Goal: Transaction & Acquisition: Purchase product/service

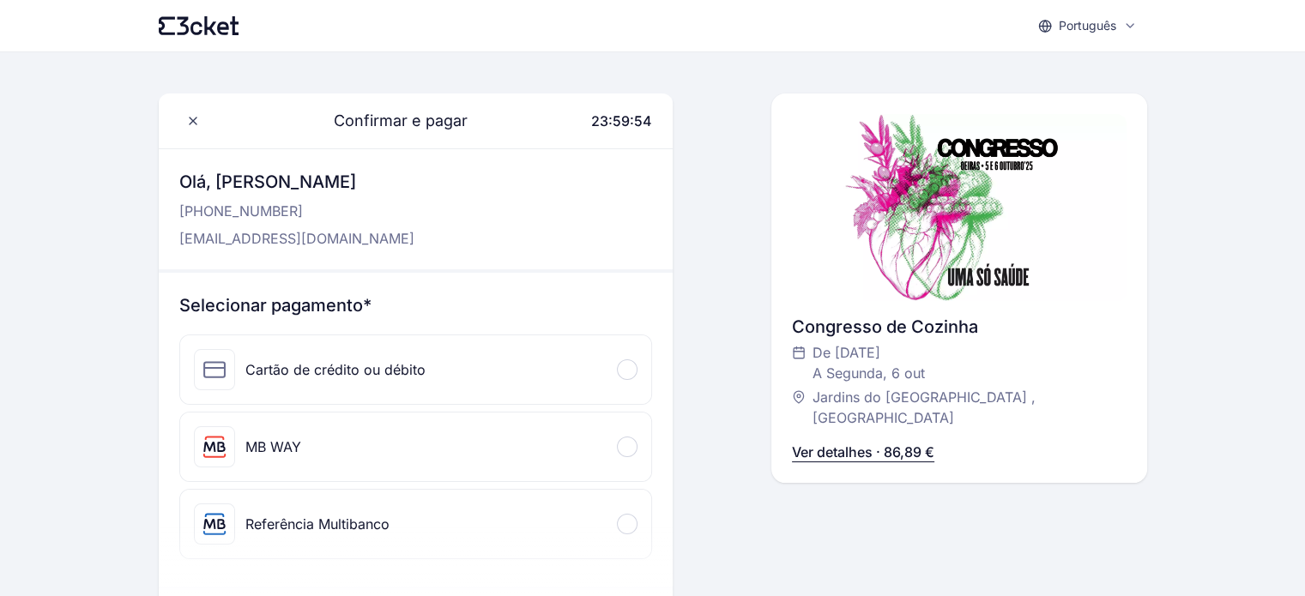
click at [522, 442] on div "MB WAY" at bounding box center [415, 447] width 471 height 69
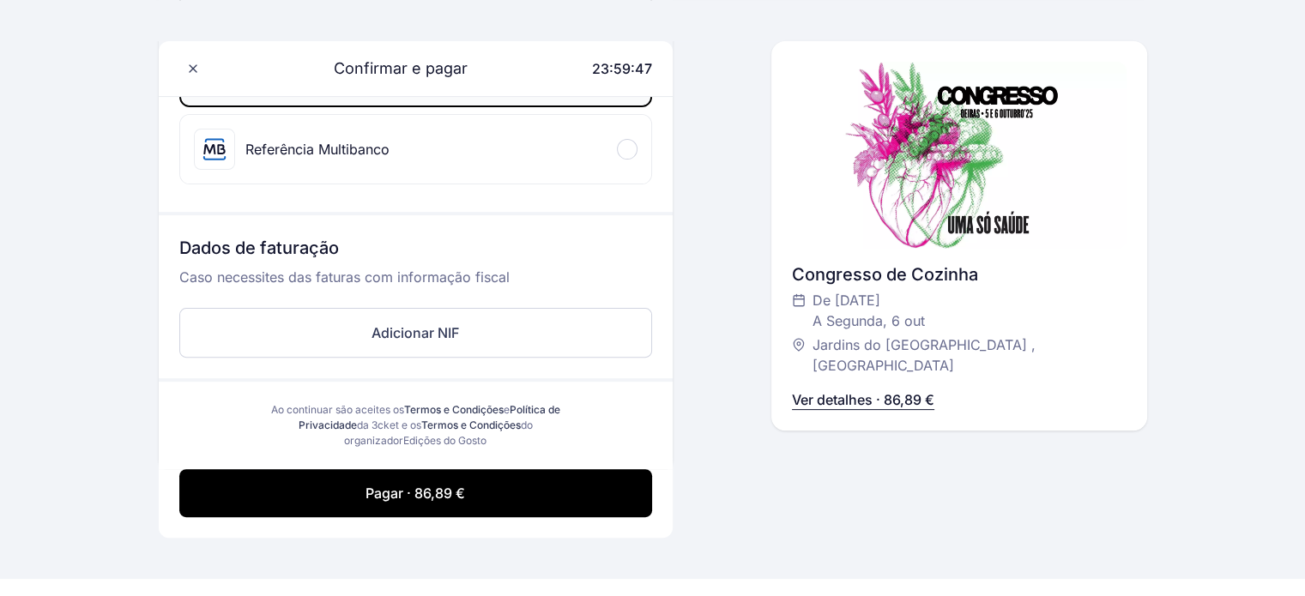
scroll to position [497, 0]
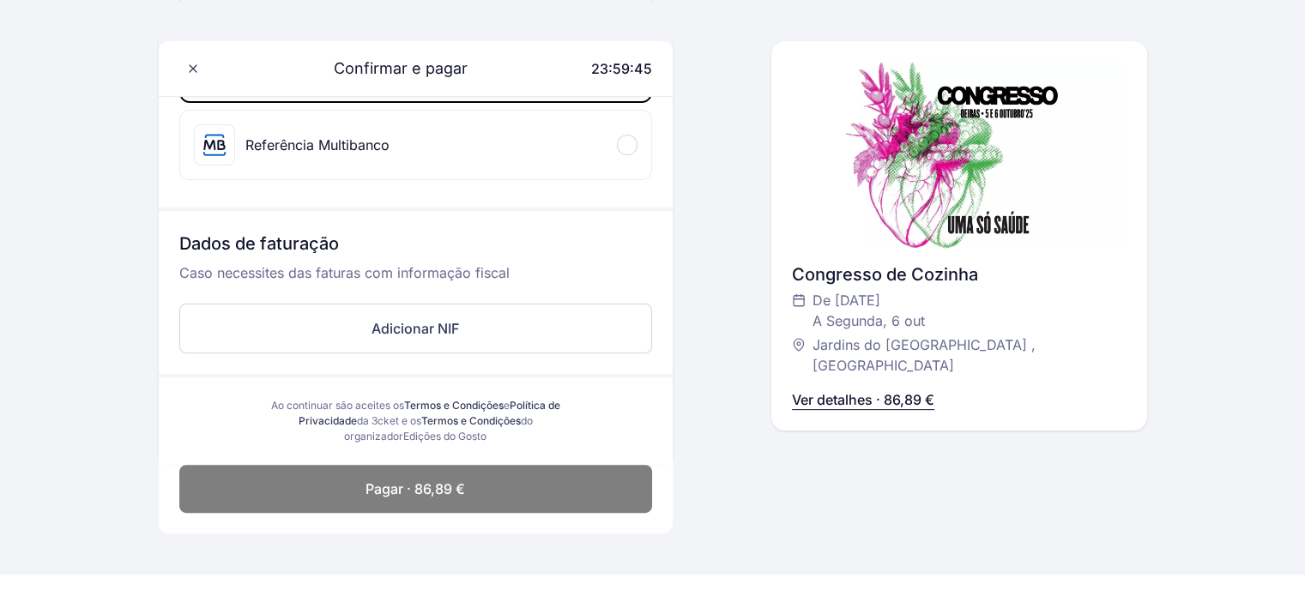
click at [586, 490] on button "Pagar · 86,89 €" at bounding box center [415, 489] width 473 height 48
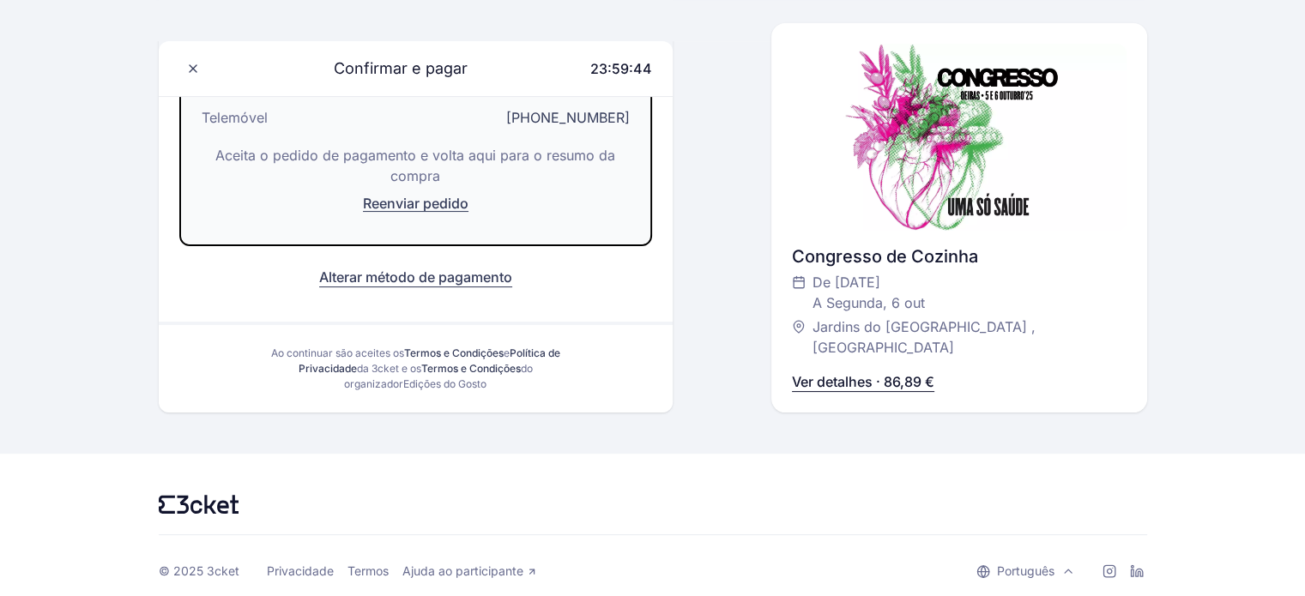
scroll to position [176, 0]
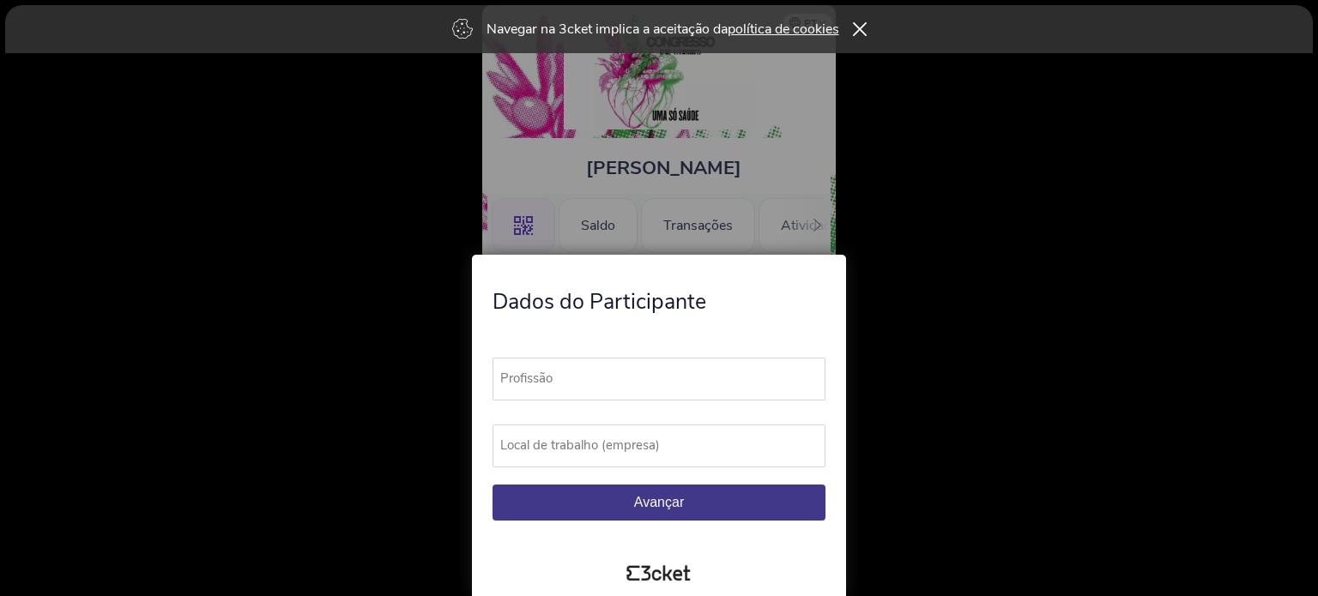
click at [856, 154] on div at bounding box center [659, 298] width 1318 height 596
click at [588, 375] on label "Profissão" at bounding box center [666, 379] width 348 height 42
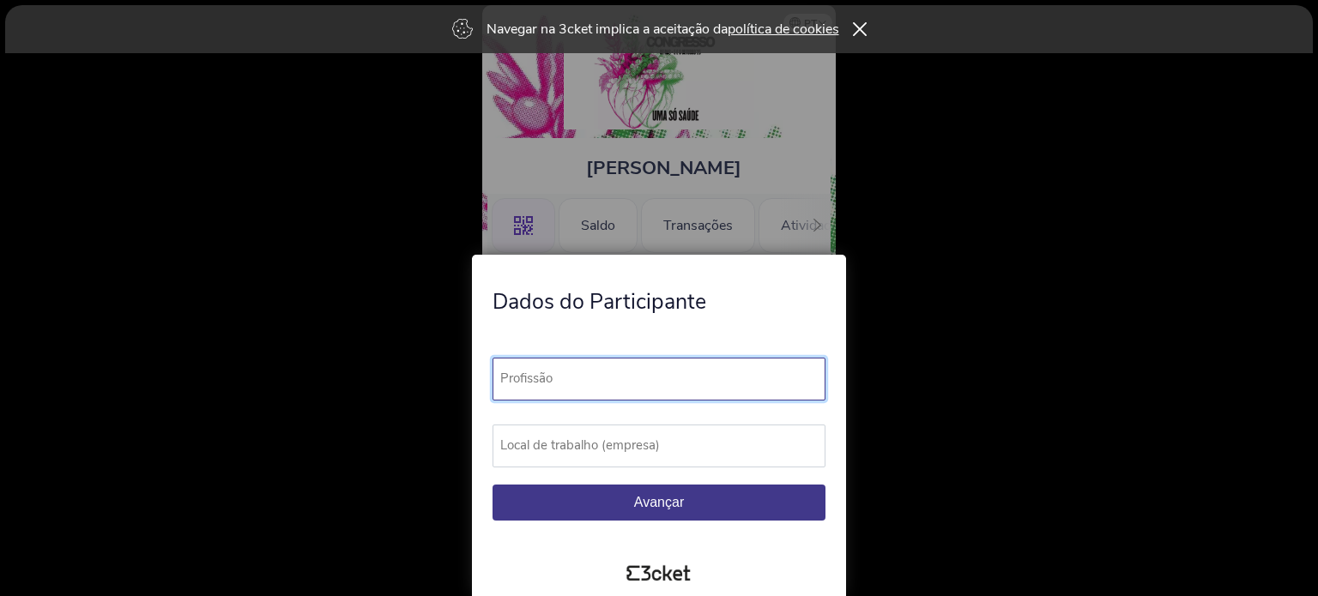
click at [588, 375] on input "Profissão" at bounding box center [658, 379] width 333 height 43
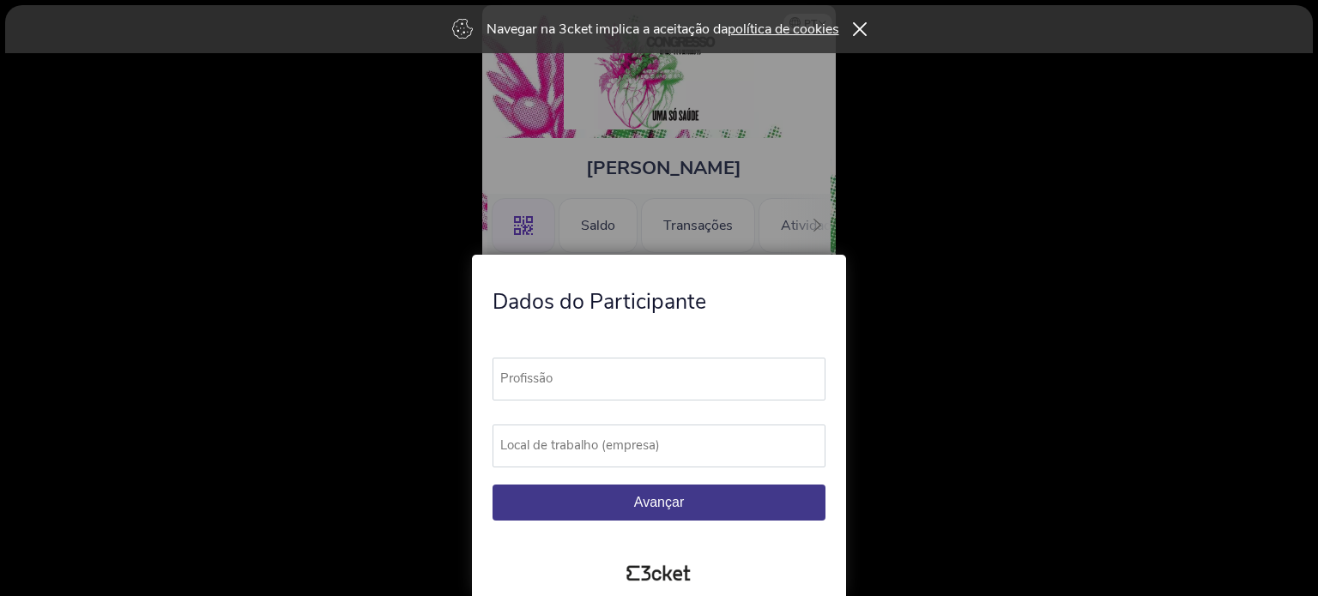
click at [588, 375] on label "Profissão" at bounding box center [666, 379] width 348 height 42
click at [588, 375] on input "Profissão" at bounding box center [658, 379] width 333 height 43
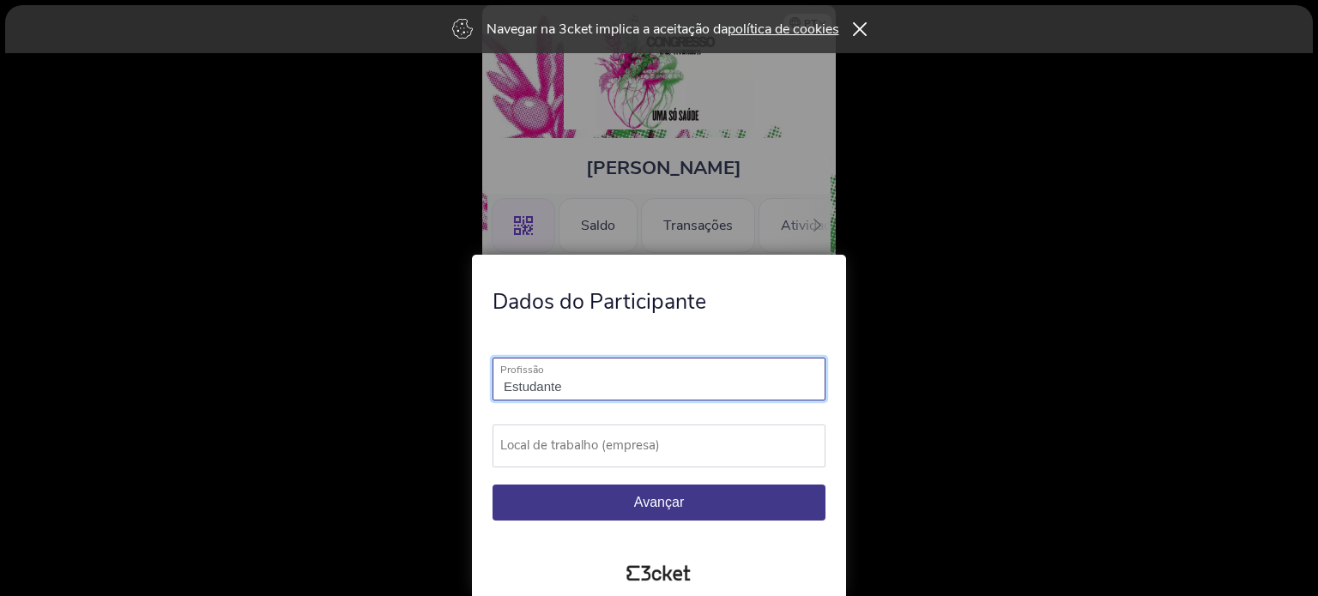
type input "Estudante"
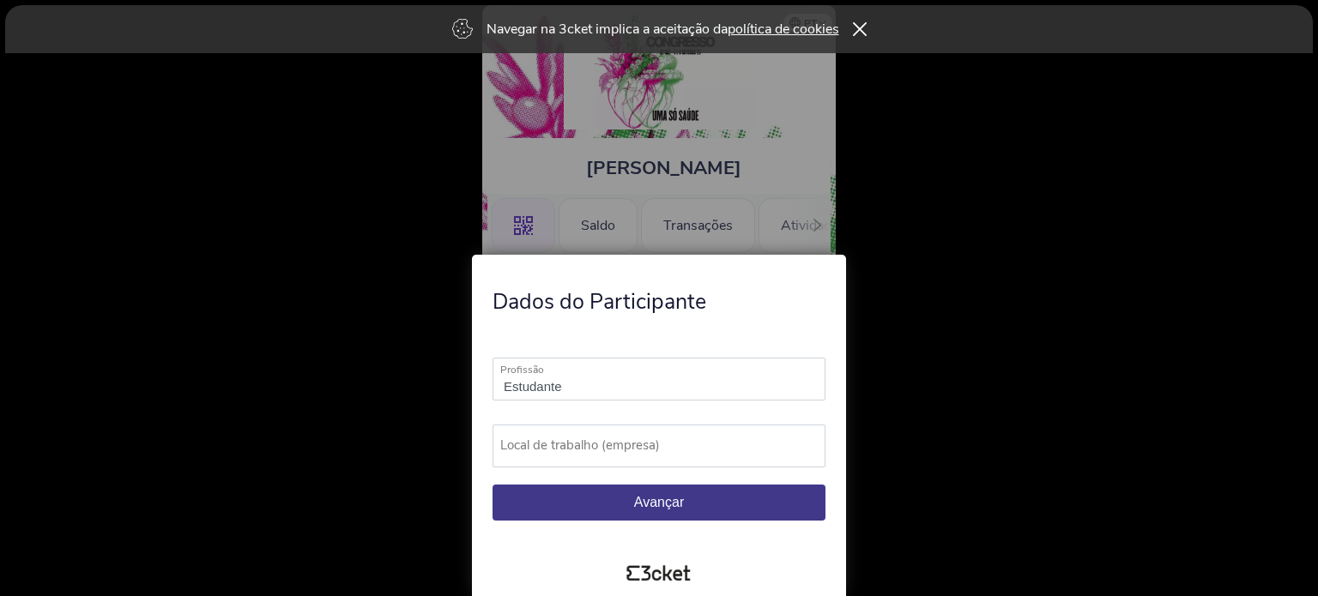
click at [552, 449] on label "Local de trabalho (empresa)" at bounding box center [666, 446] width 348 height 42
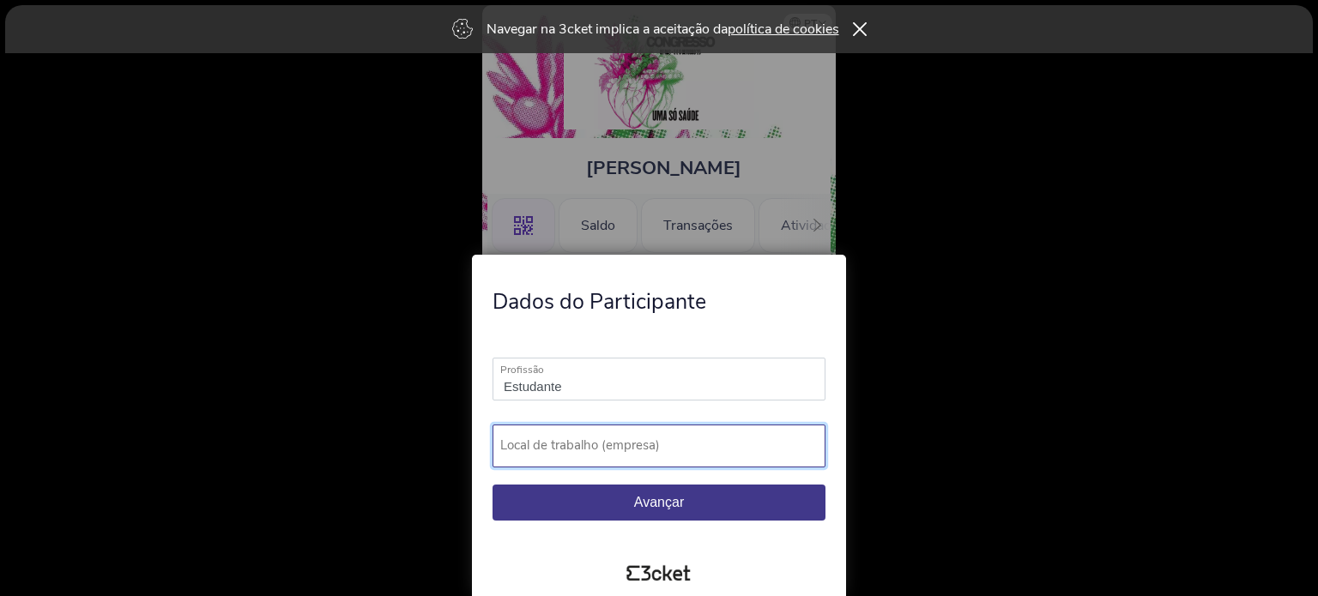
click at [552, 449] on input "Local de trabalho (empresa)" at bounding box center [658, 446] width 333 height 43
type input "ESHTE"
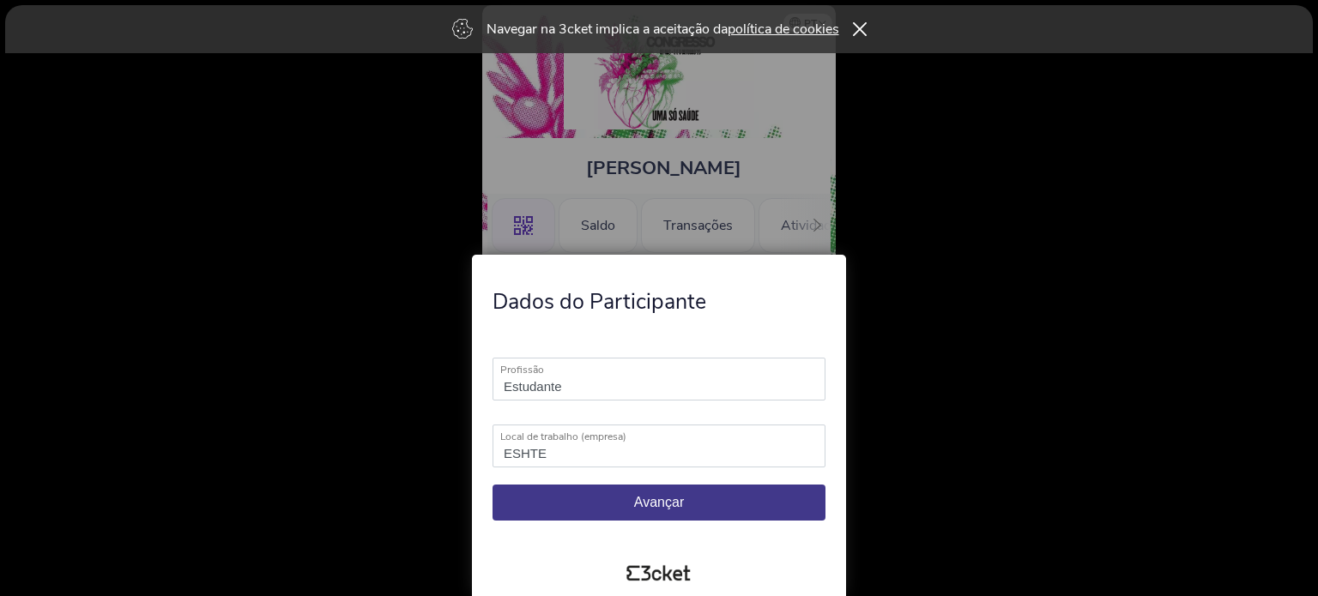
click at [563, 495] on button "Avançar" at bounding box center [658, 503] width 333 height 36
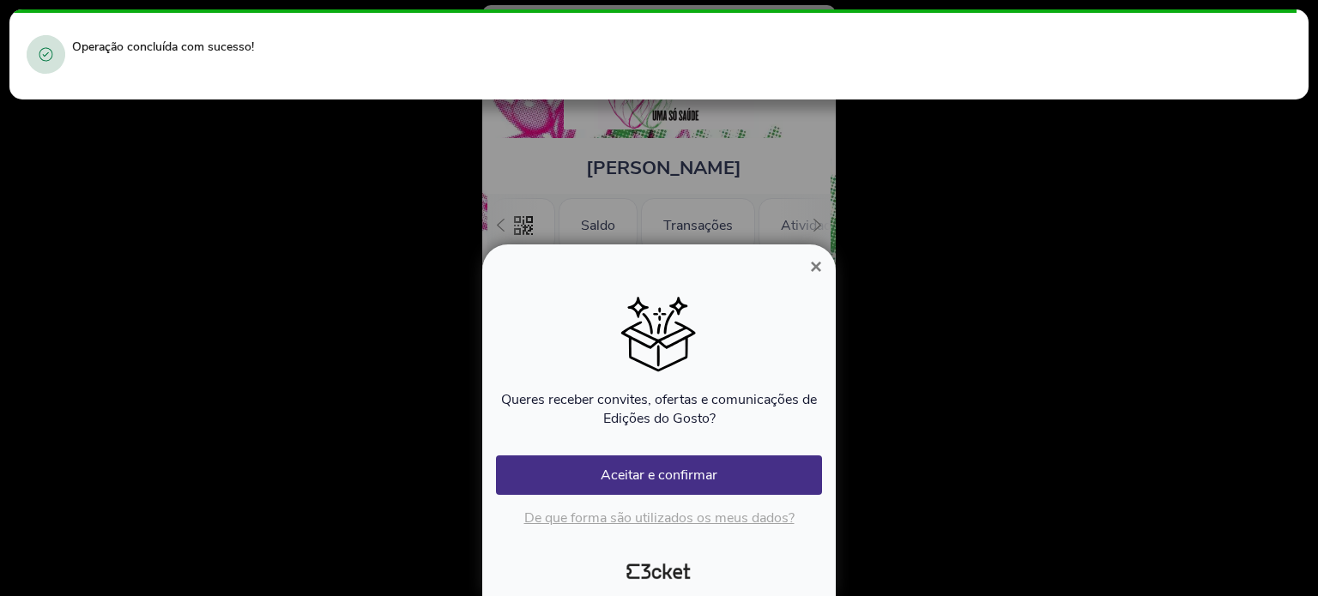
scroll to position [0, 153]
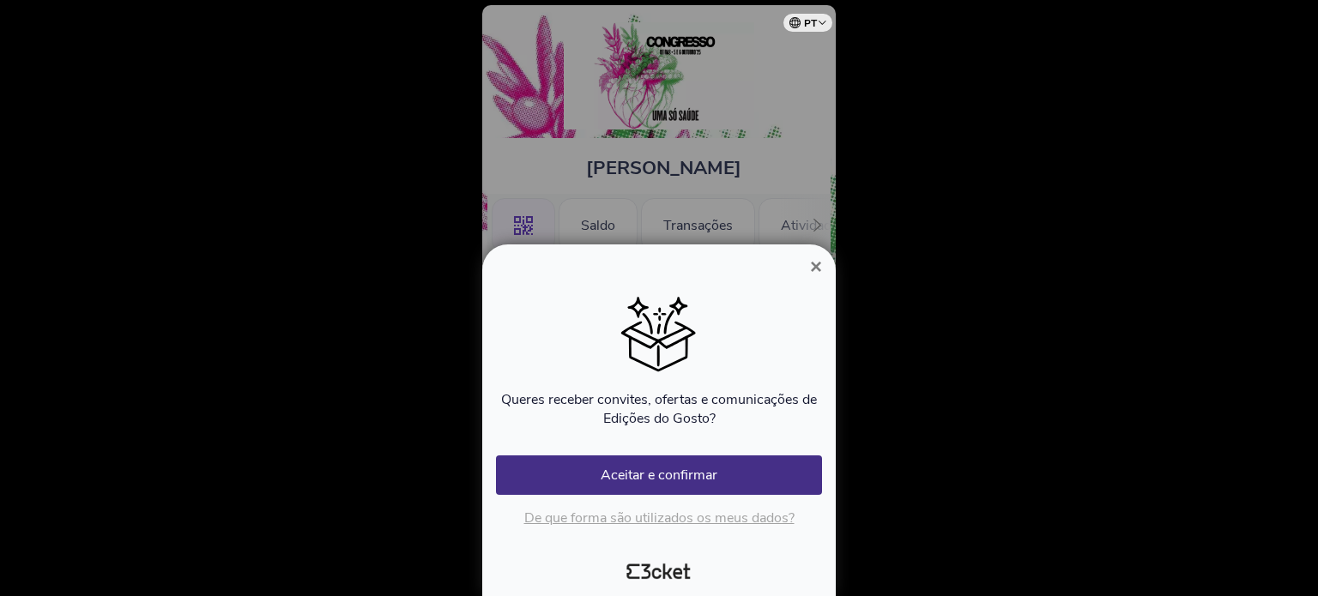
click at [818, 273] on span "×" at bounding box center [816, 266] width 12 height 23
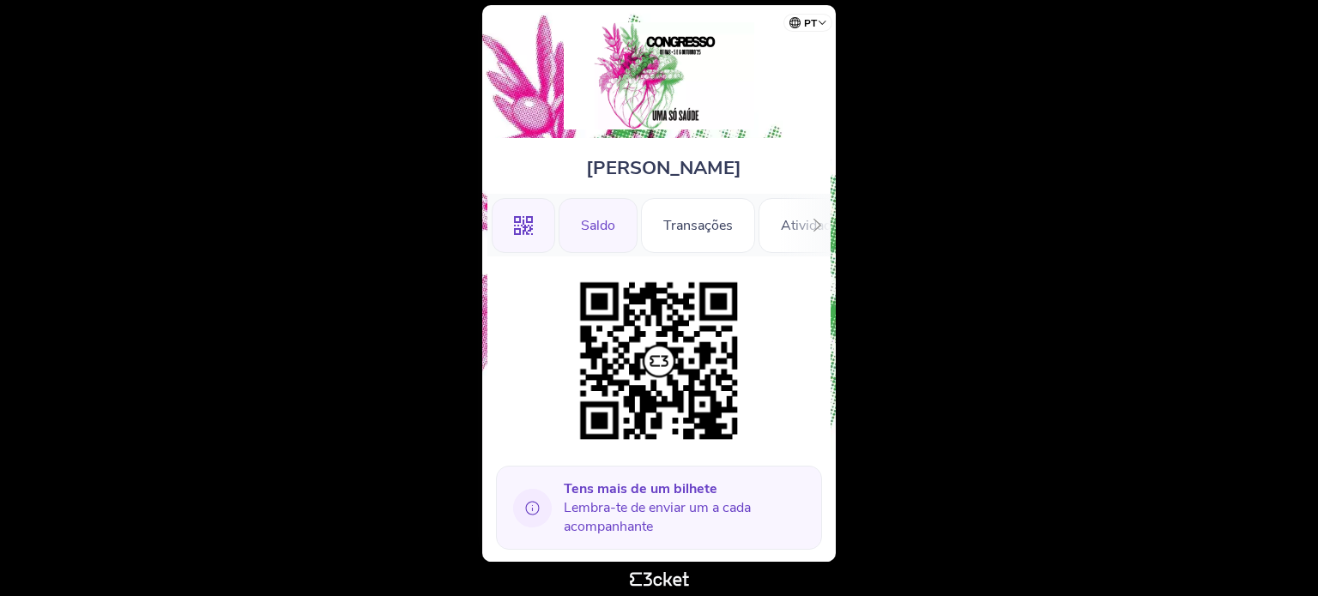
click at [596, 227] on div "Saldo" at bounding box center [597, 225] width 79 height 55
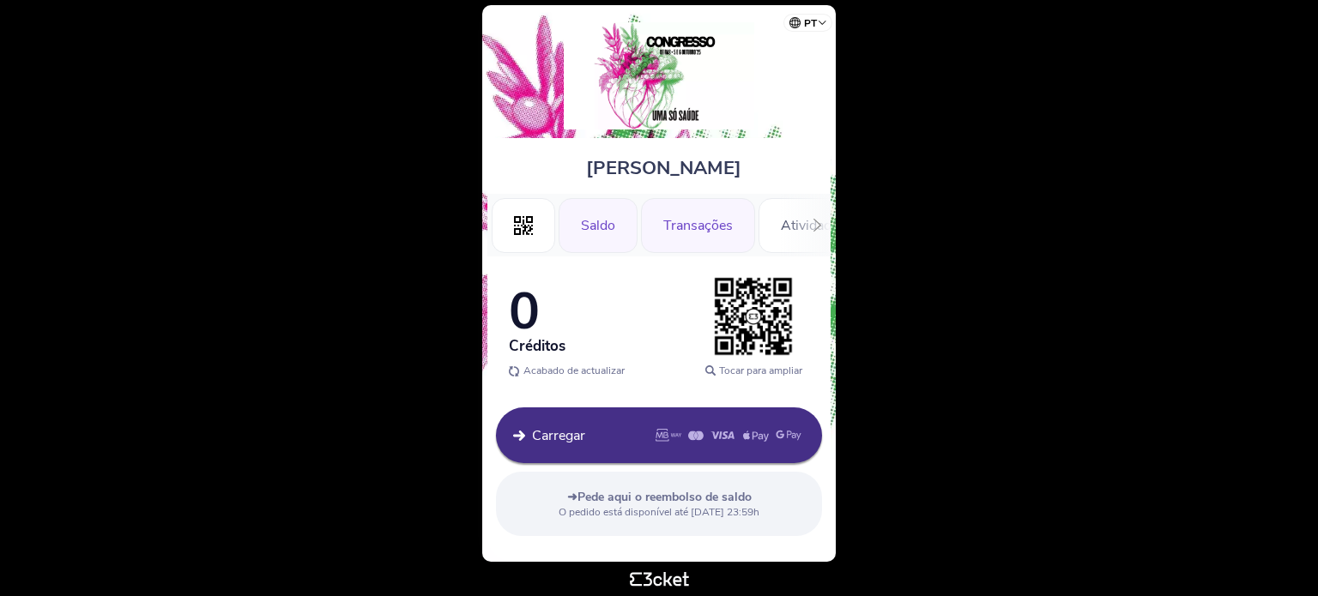
click at [701, 226] on div "Transações" at bounding box center [698, 225] width 114 height 55
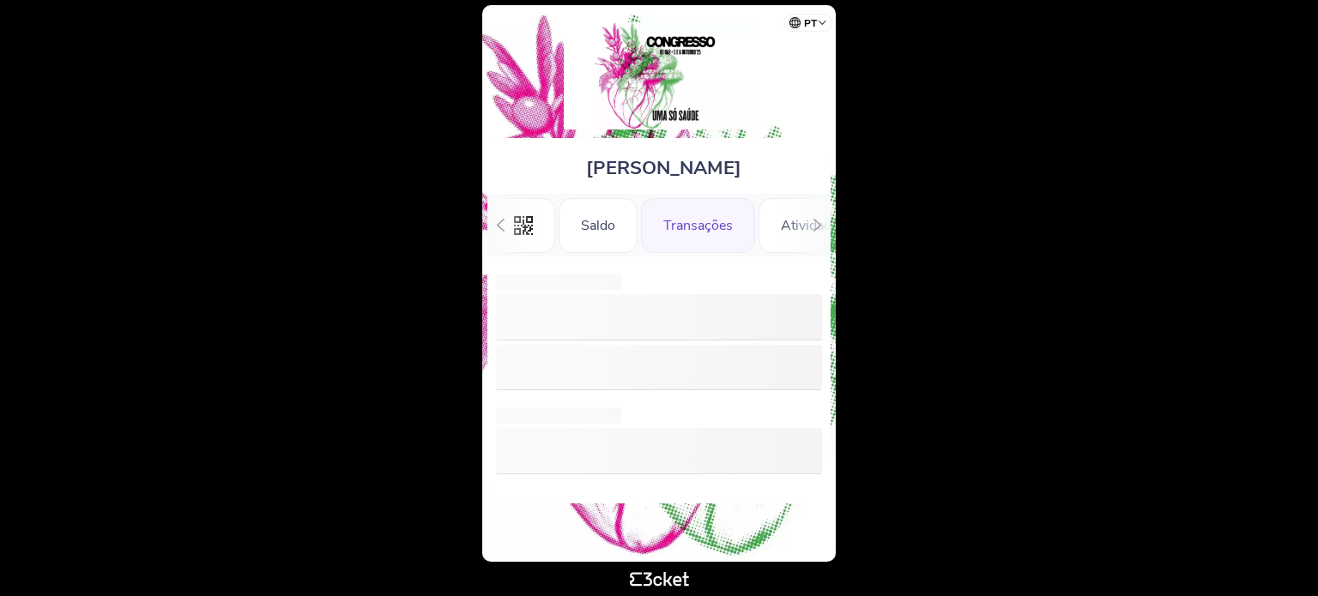
scroll to position [0, 38]
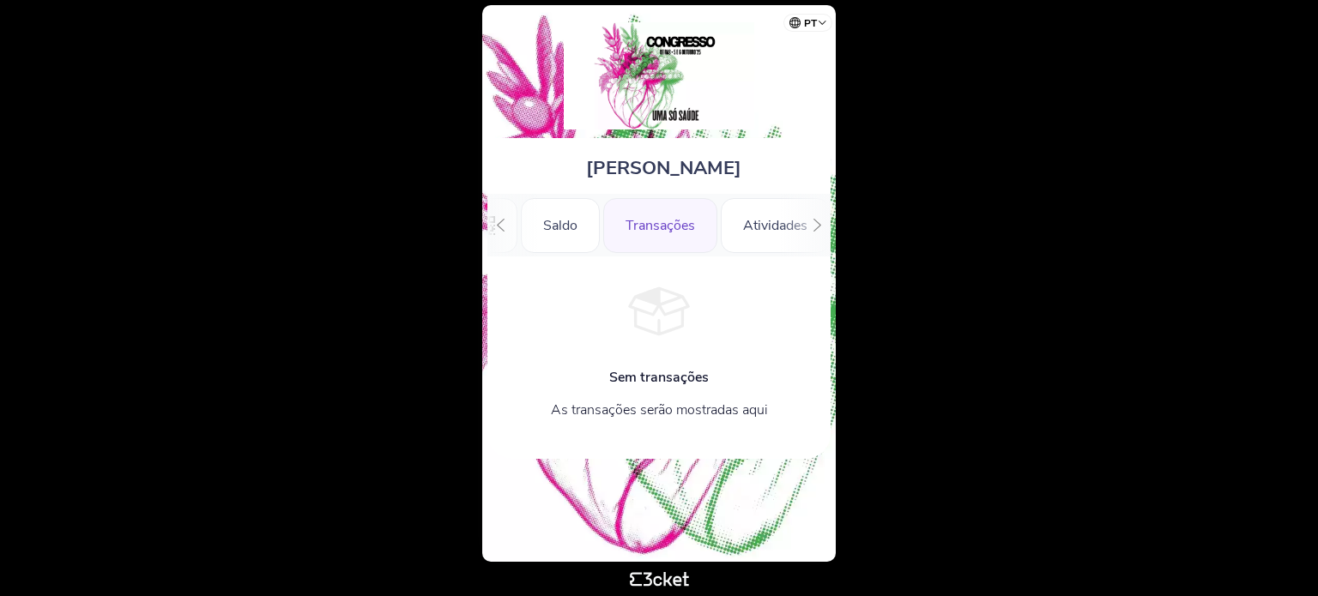
click at [813, 222] on icon at bounding box center [817, 225] width 13 height 13
click at [655, 226] on div "Programa" at bounding box center [652, 225] width 105 height 55
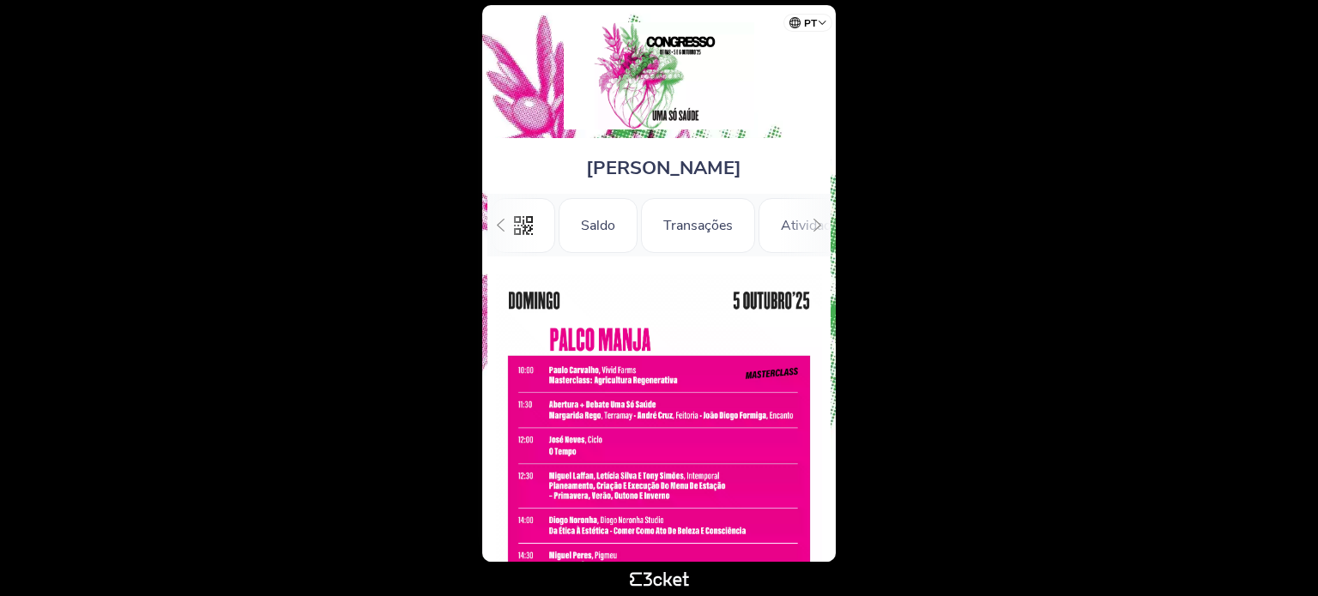
scroll to position [0, 153]
click at [502, 222] on icon at bounding box center [500, 225] width 13 height 13
click at [525, 222] on icon at bounding box center [523, 225] width 19 height 19
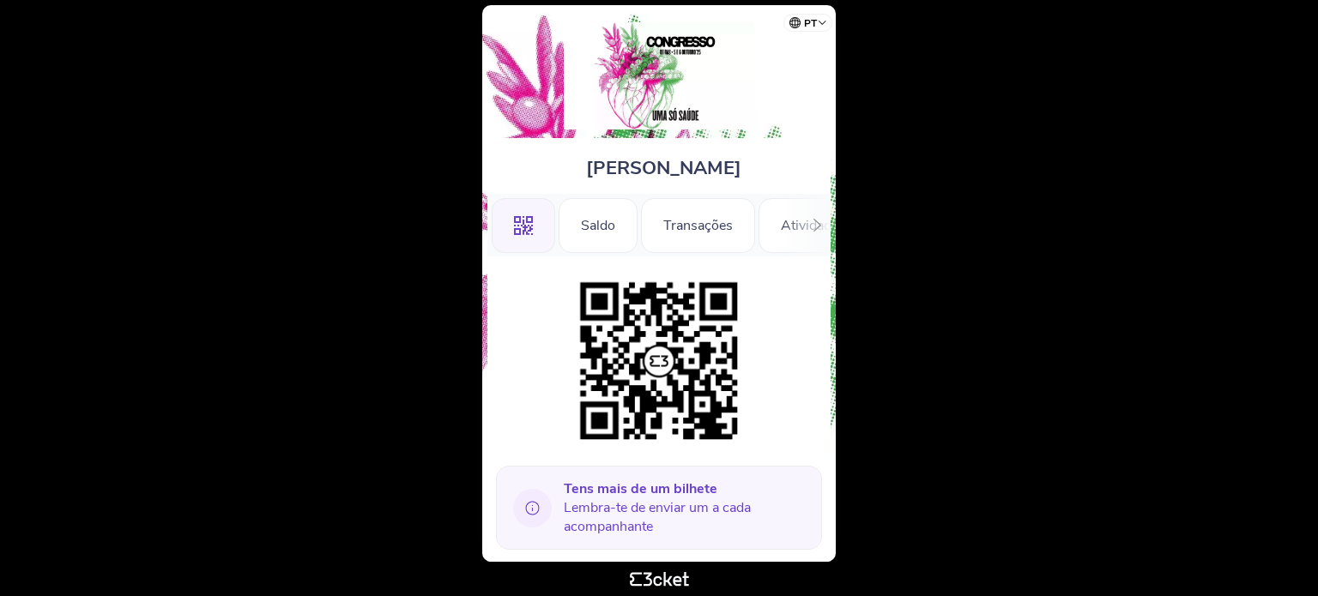
click at [522, 512] on icon at bounding box center [532, 508] width 39 height 39
click at [535, 508] on icon at bounding box center [532, 508] width 39 height 39
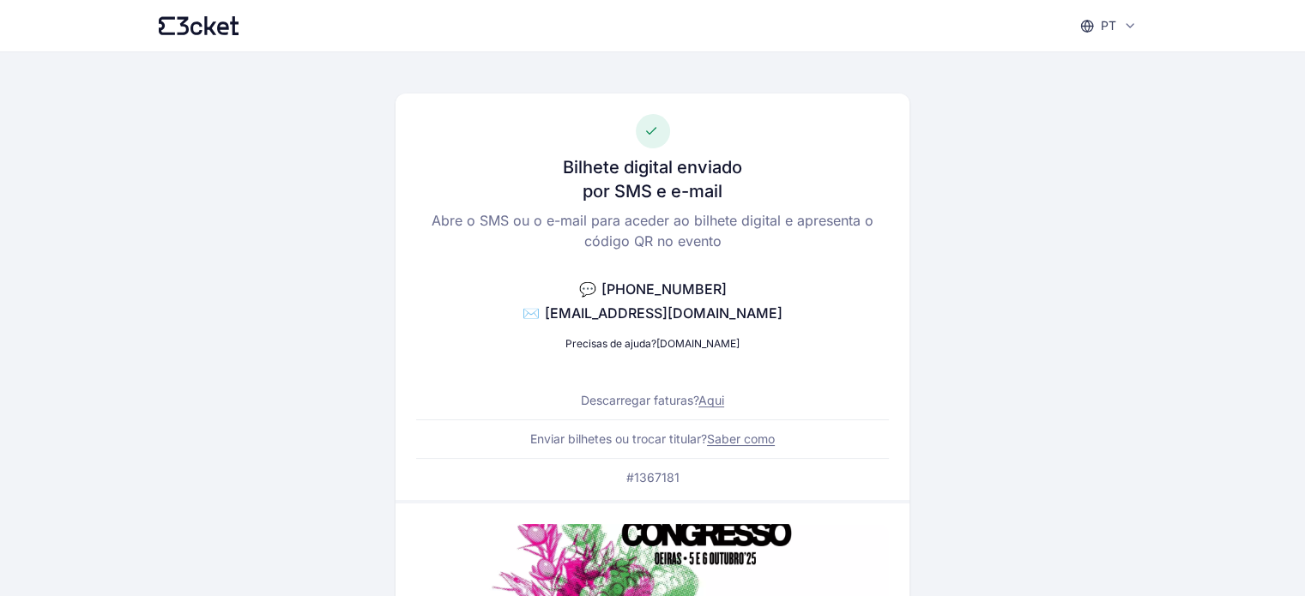
click at [187, 17] on icon at bounding box center [183, 26] width 12 height 18
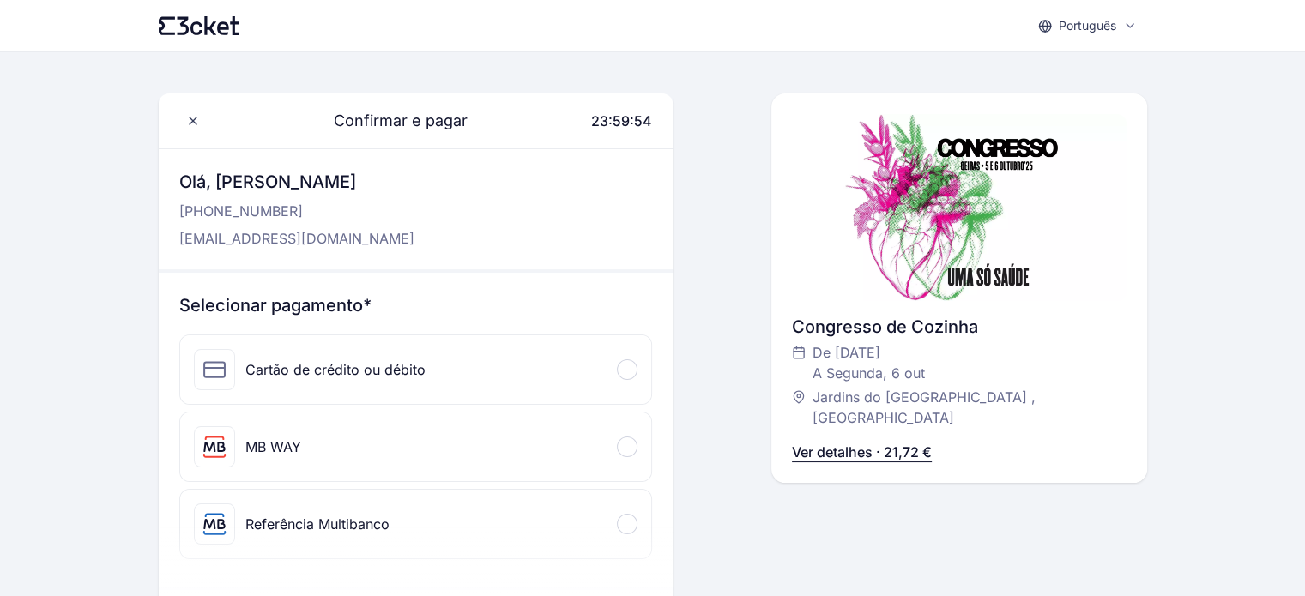
click at [508, 467] on div "MB WAY" at bounding box center [415, 447] width 471 height 69
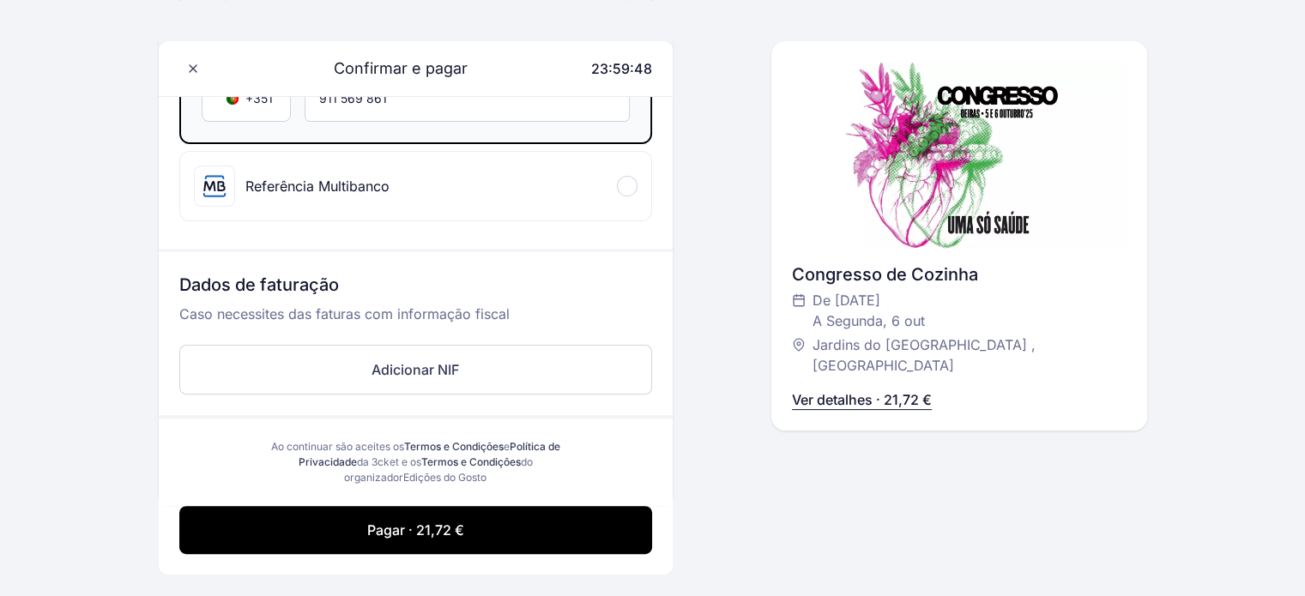
scroll to position [470, 0]
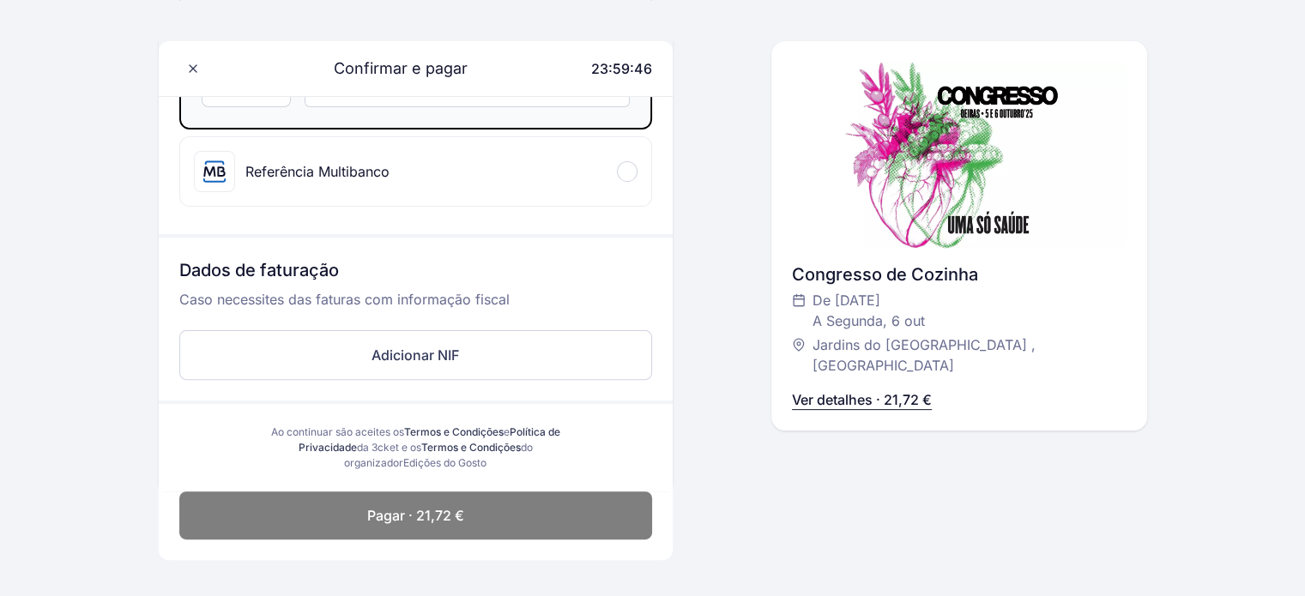
click at [532, 504] on button "Pagar · 21,72 €" at bounding box center [415, 516] width 473 height 48
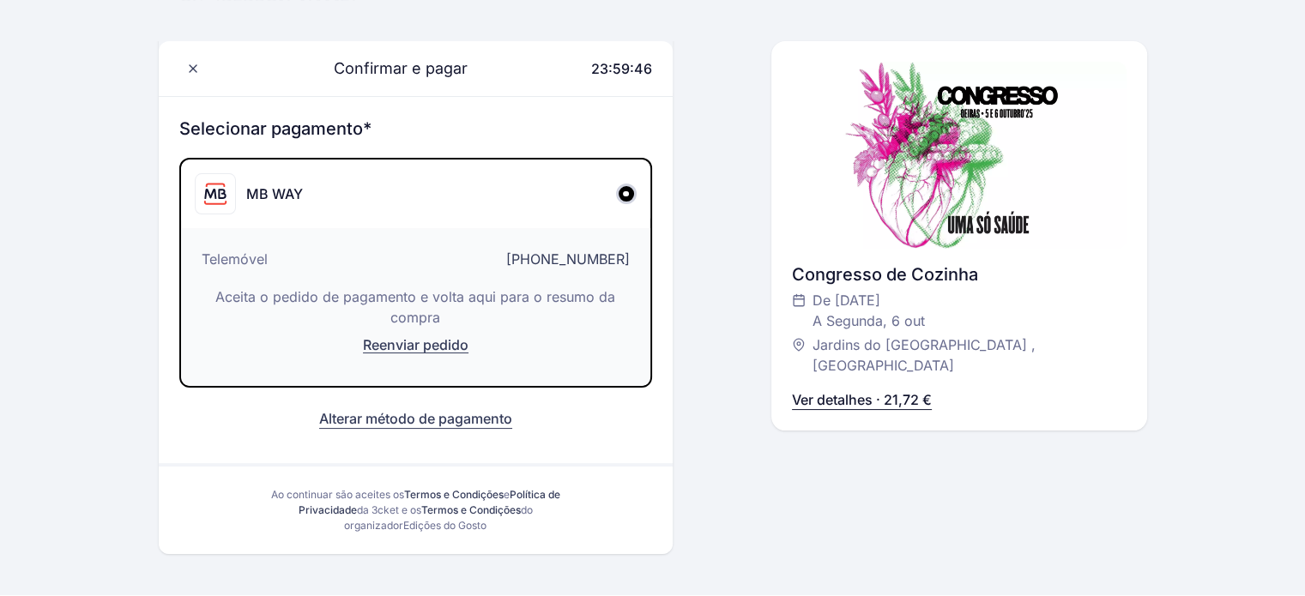
scroll to position [176, 0]
